Goal: Information Seeking & Learning: Learn about a topic

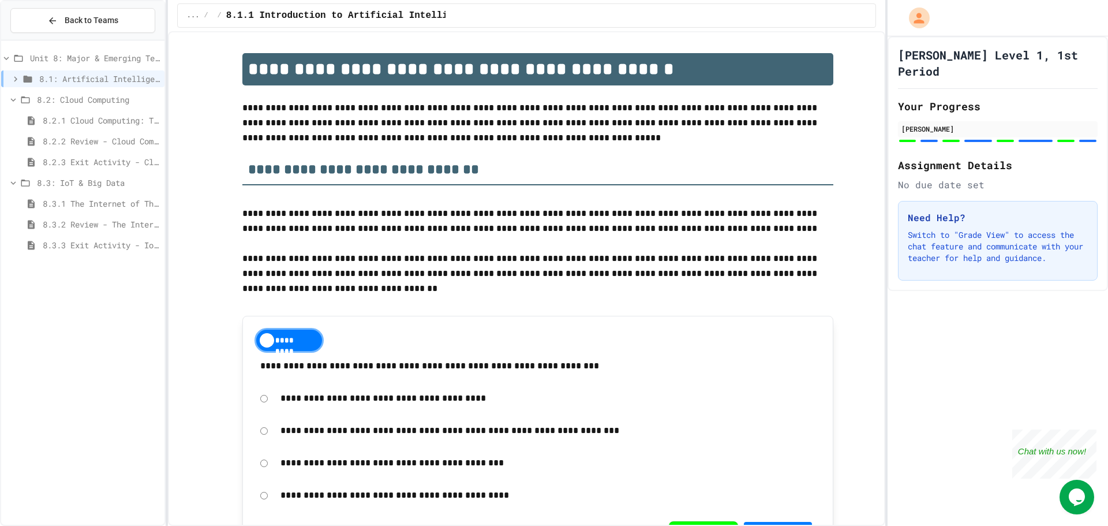
click at [114, 226] on span "8.3.2 Review - The Internet of Things and Big Data" at bounding box center [101, 224] width 117 height 12
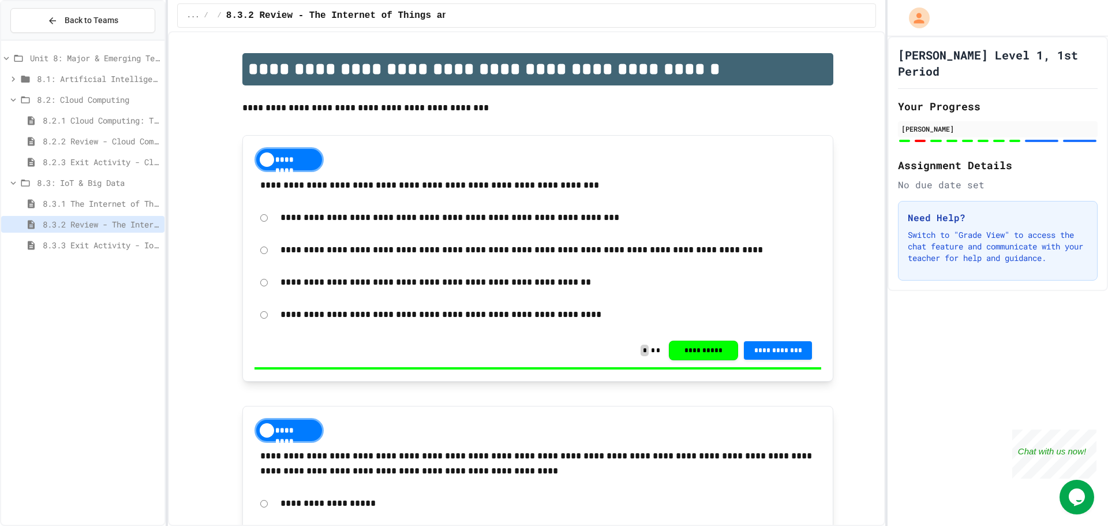
click at [104, 246] on span "8.3.3 Exit Activity - IoT Data Detective Challenge" at bounding box center [101, 245] width 117 height 12
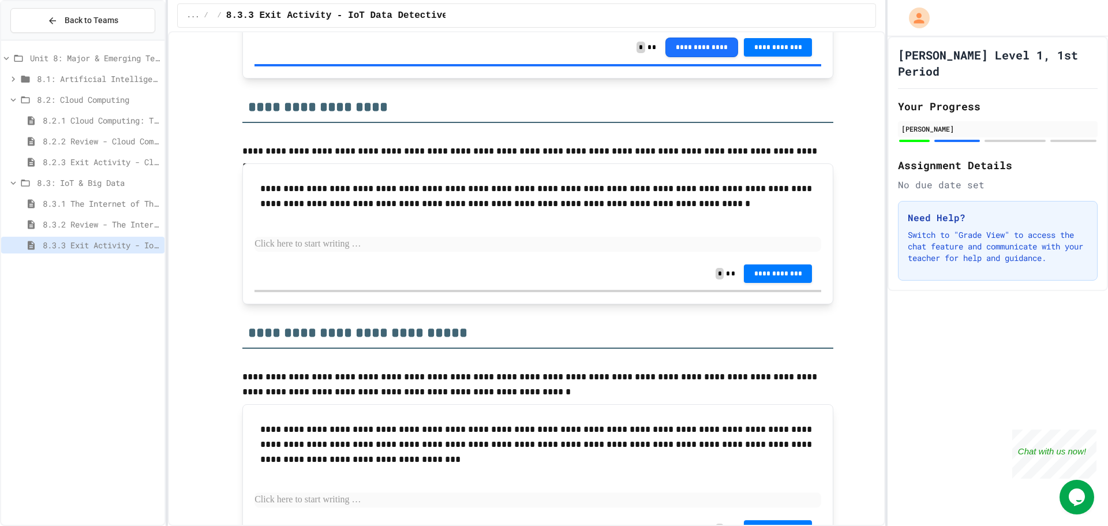
scroll to position [753, 0]
